Goal: Check status: Check status

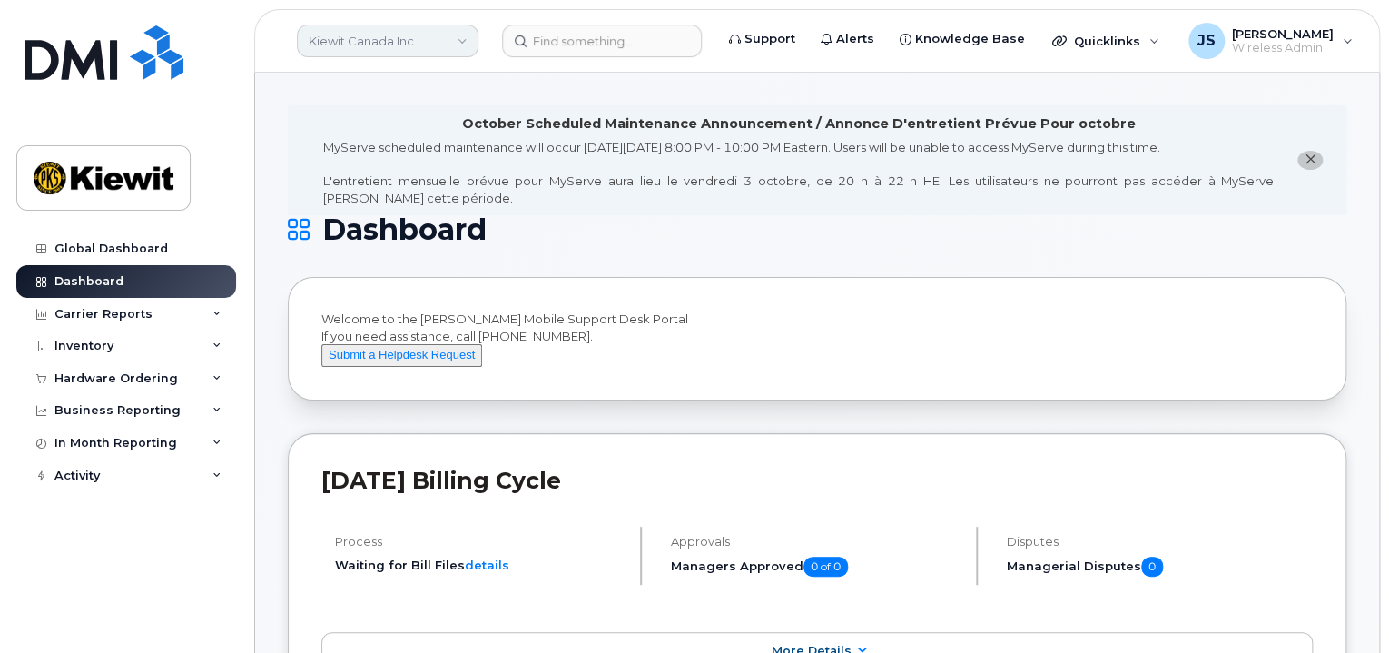
click at [437, 43] on link "Kiewit Canada Inc" at bounding box center [388, 41] width 182 height 33
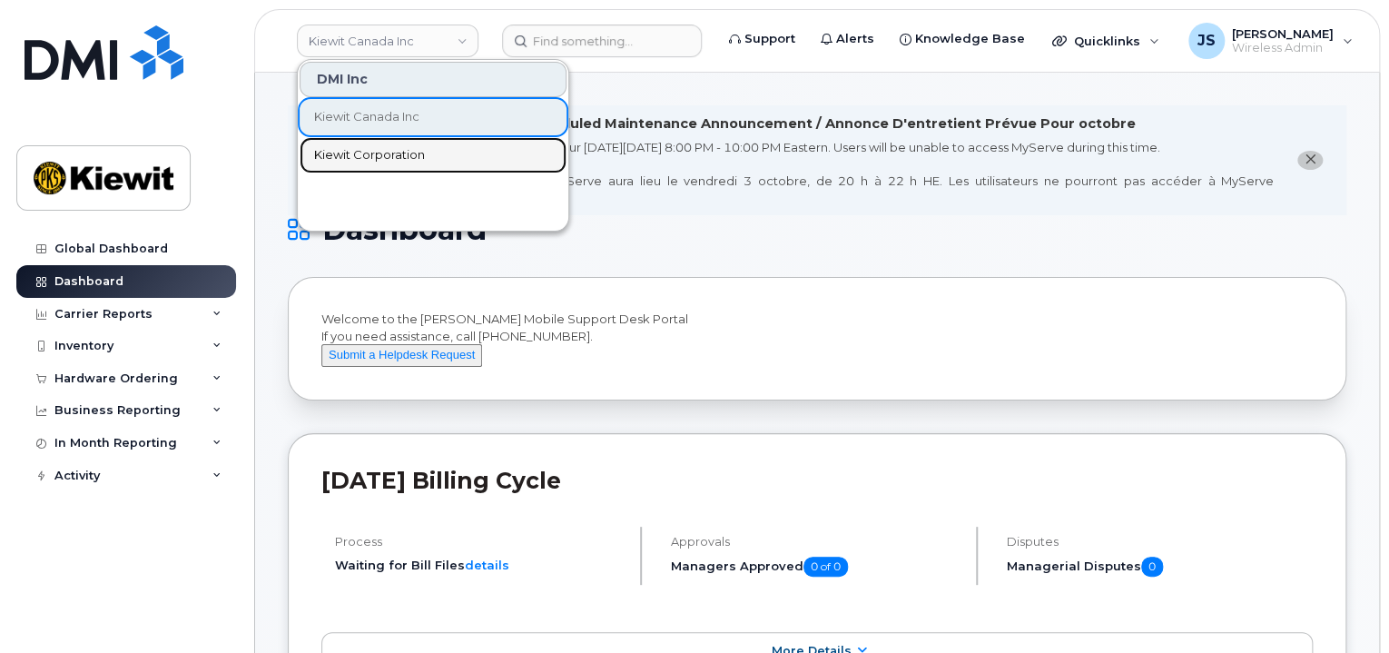
drag, startPoint x: 366, startPoint y: 153, endPoint x: 382, endPoint y: 75, distance: 78.9
click at [366, 153] on span "Kiewit Corporation" at bounding box center [369, 155] width 111 height 18
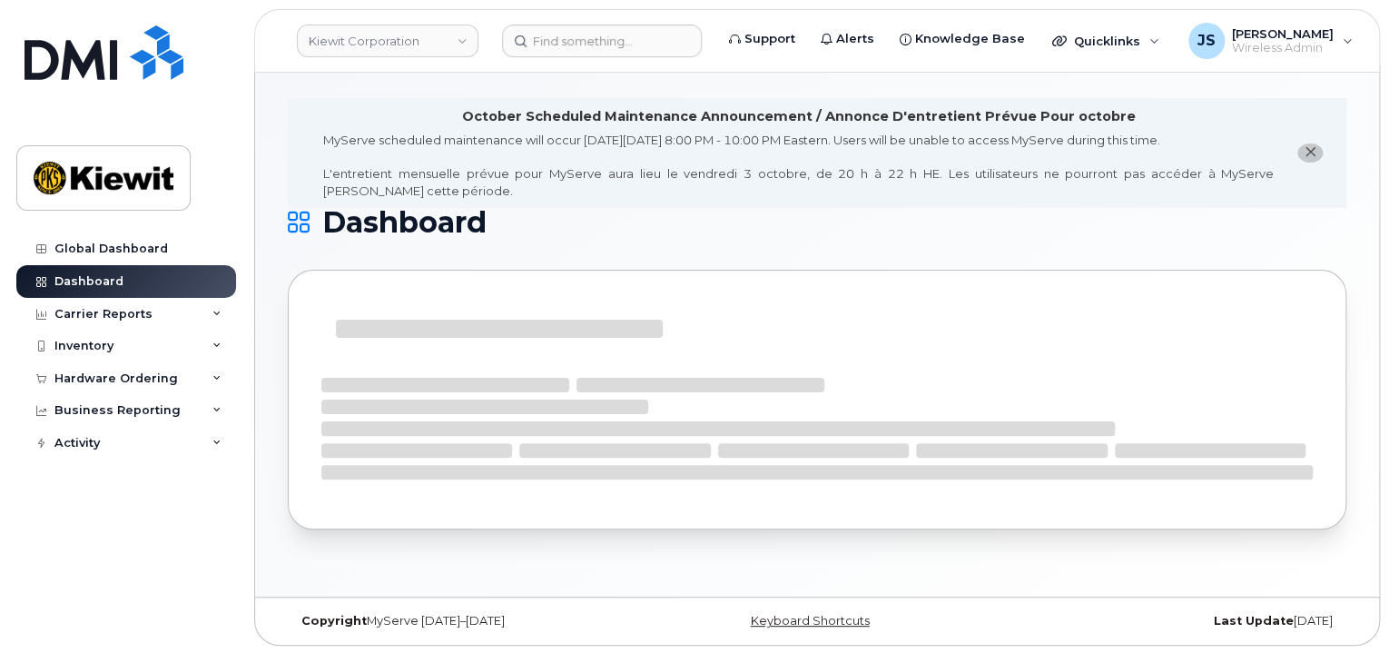
scroll to position [8, 0]
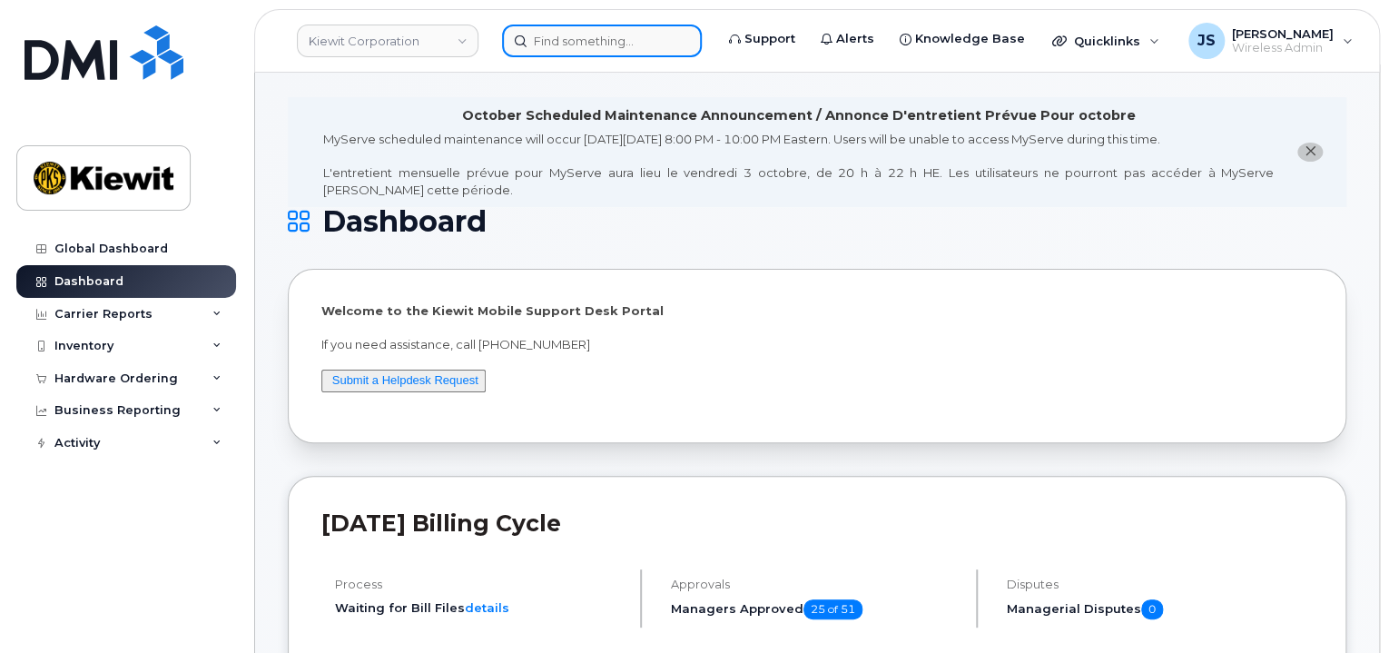
click at [562, 48] on input at bounding box center [602, 41] width 200 height 33
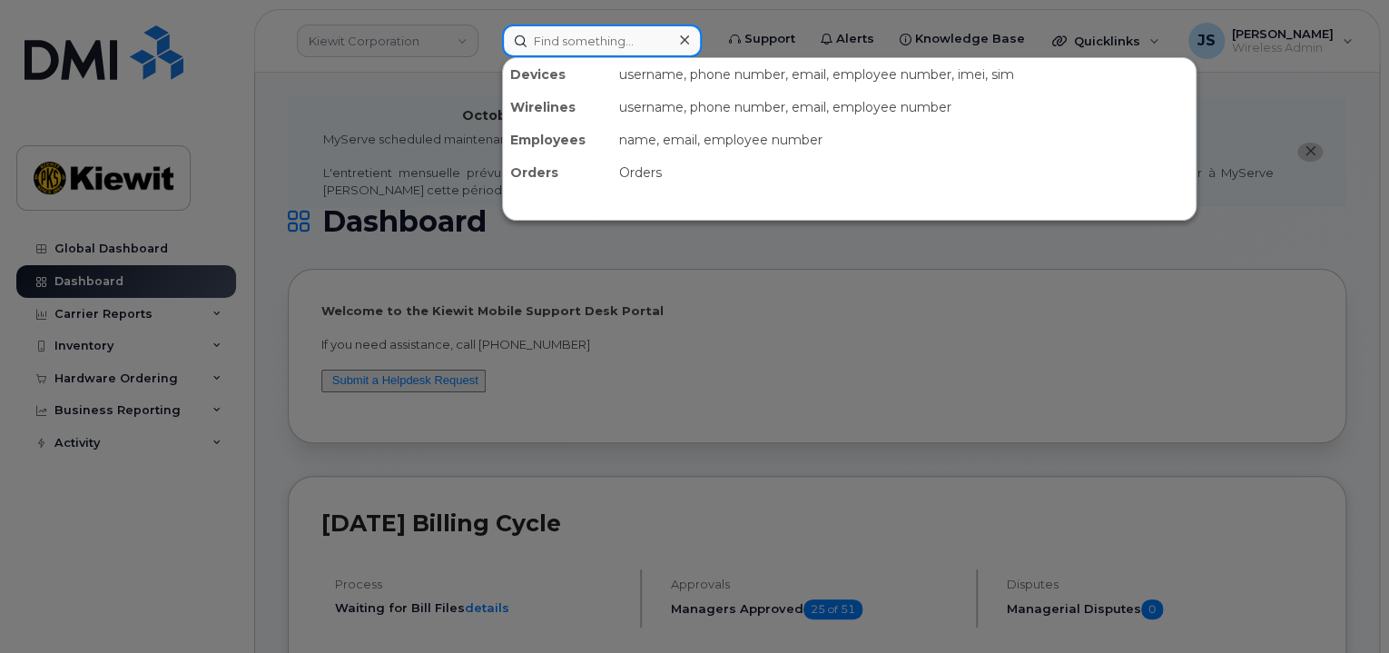
paste input "300387"
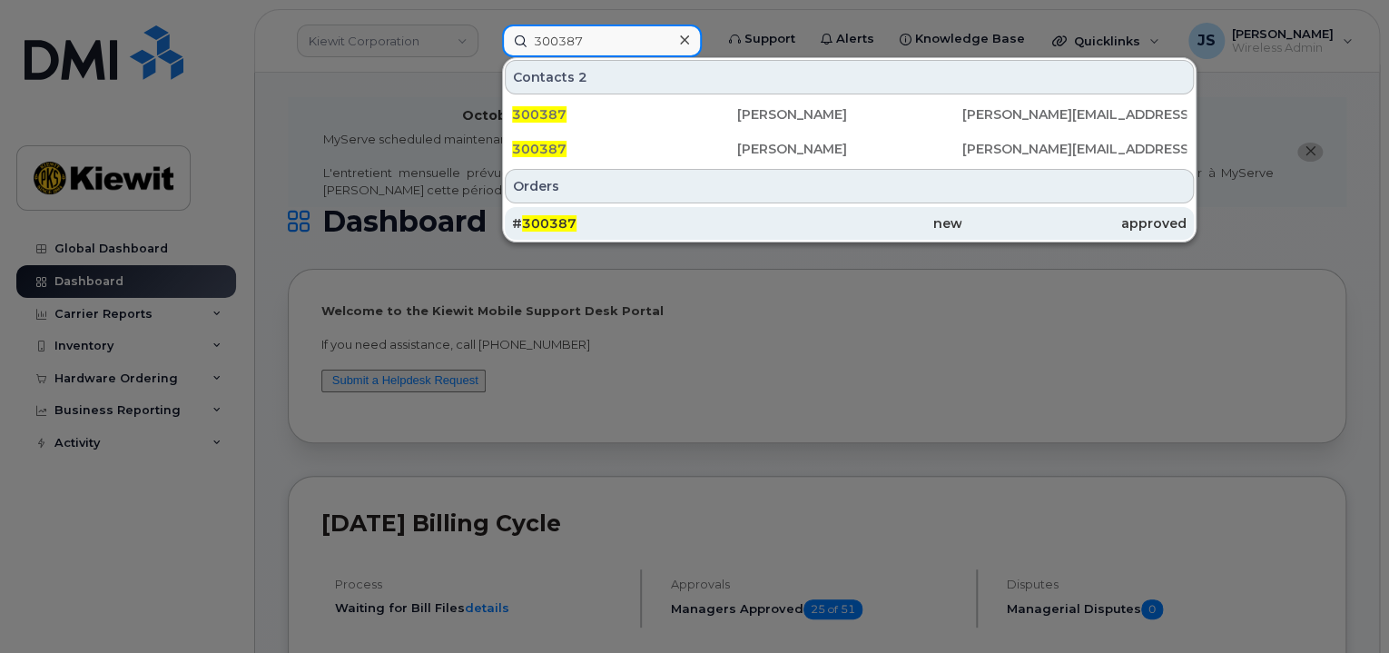
type input "300387"
click at [557, 223] on span "300387" at bounding box center [549, 223] width 54 height 16
